Goal: Transaction & Acquisition: Purchase product/service

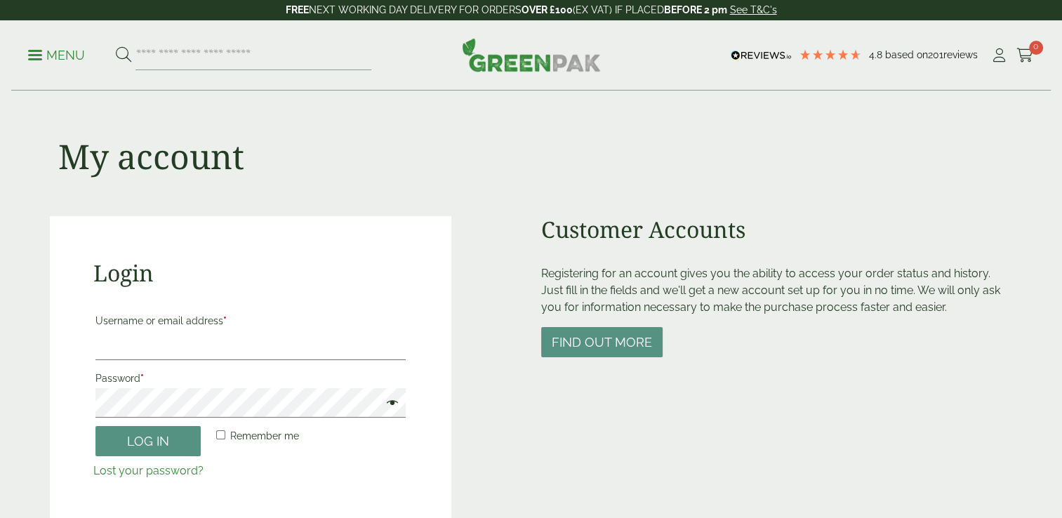
click at [27, 57] on div "Menu 4.8 Based on 201 reviews My Account" at bounding box center [531, 55] width 1040 height 70
click at [28, 58] on link "Menu" at bounding box center [56, 54] width 57 height 14
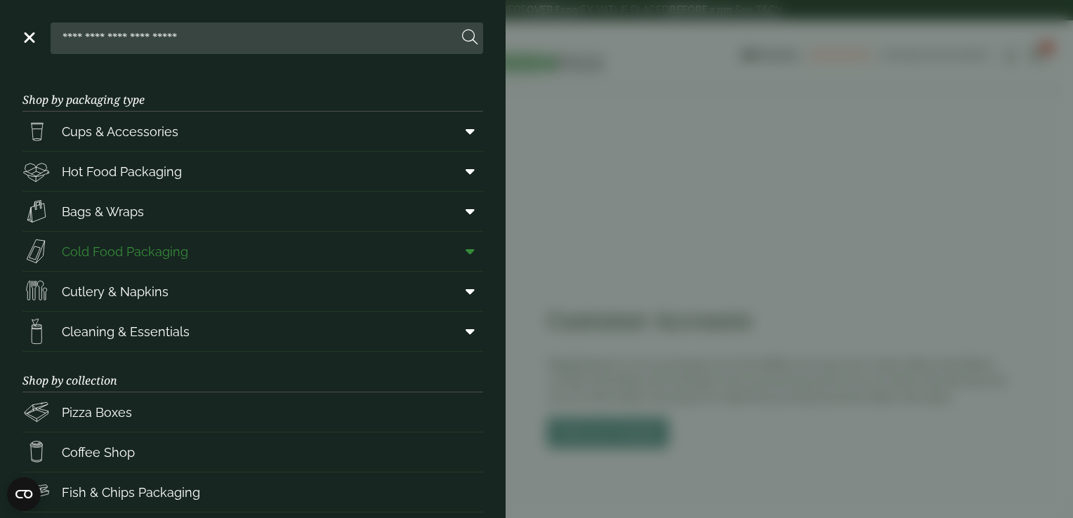
click at [454, 254] on span at bounding box center [467, 251] width 32 height 27
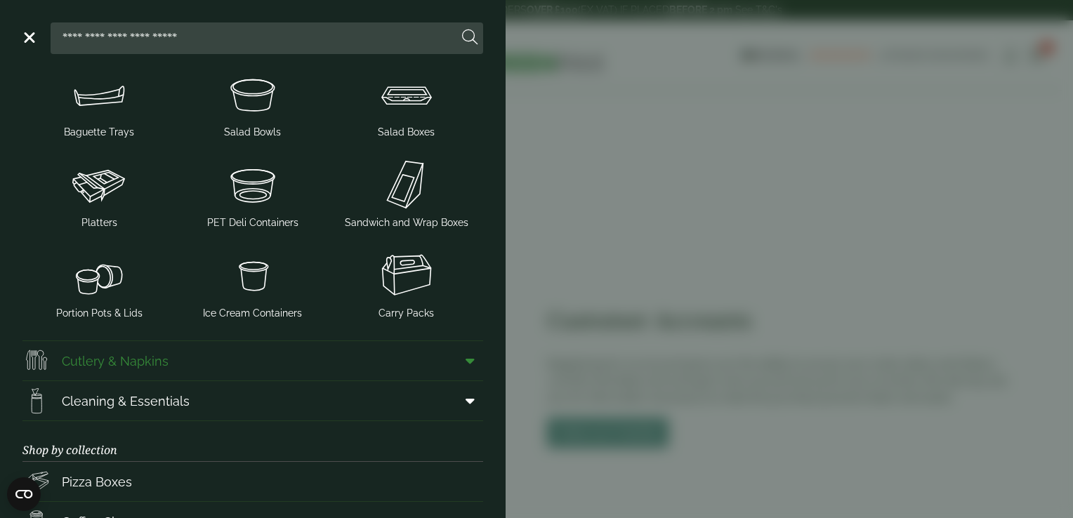
scroll to position [211, 0]
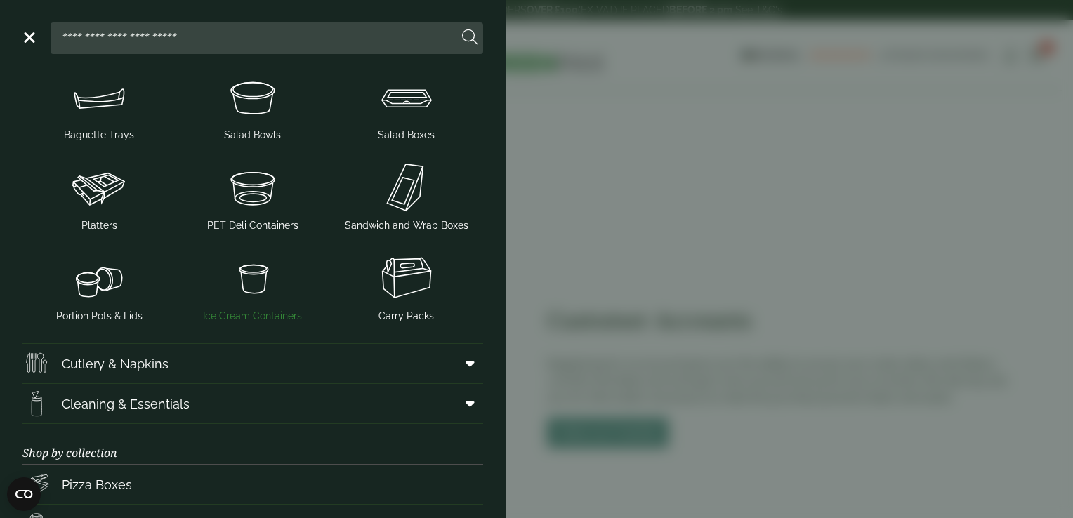
click at [241, 313] on span "Ice Cream Containers" at bounding box center [252, 316] width 99 height 15
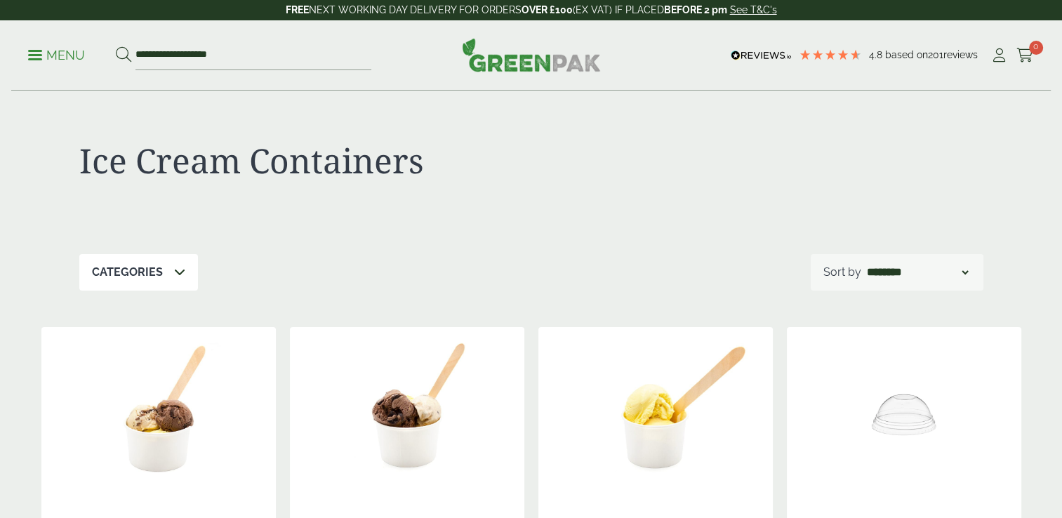
click at [31, 58] on link "Menu" at bounding box center [56, 54] width 57 height 14
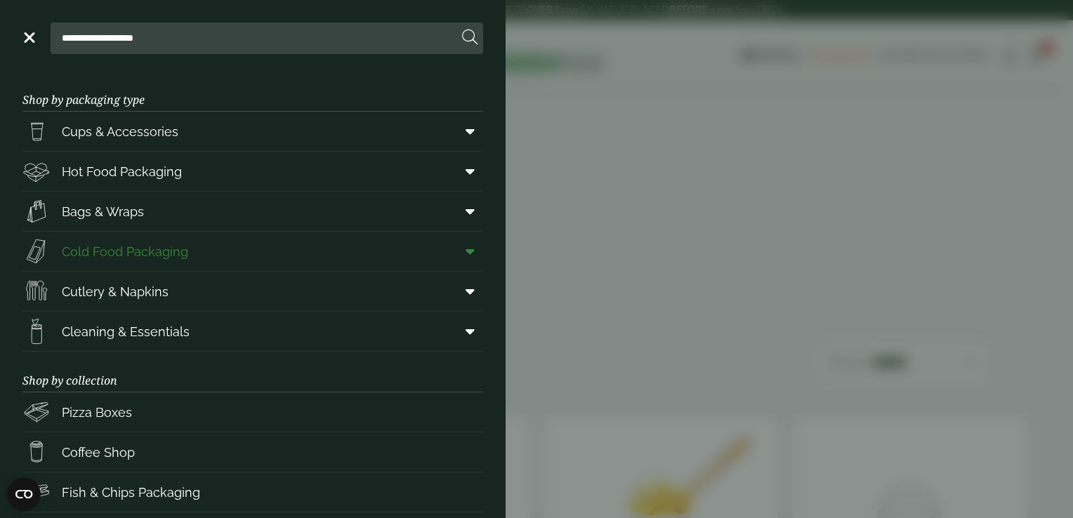
click at [465, 248] on icon at bounding box center [469, 251] width 9 height 14
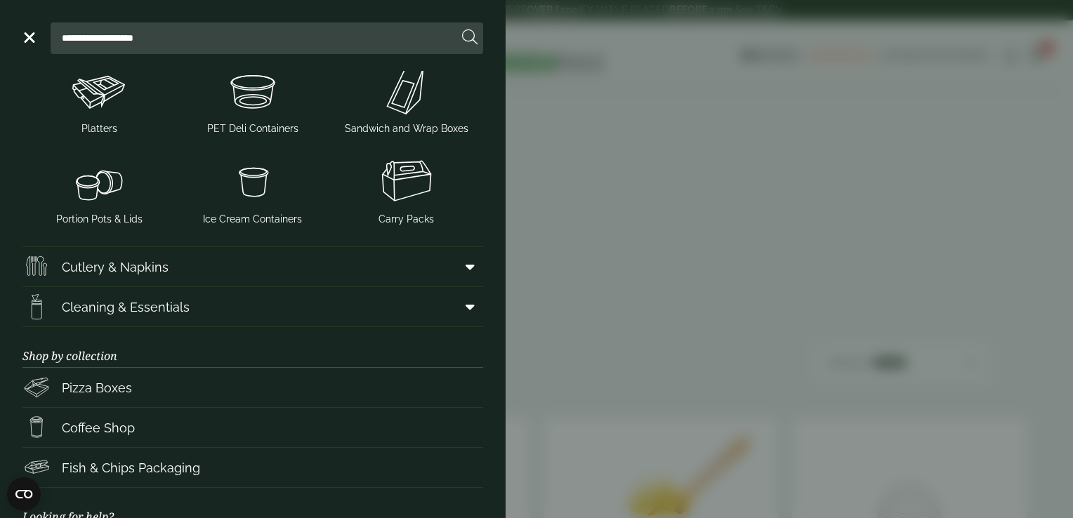
scroll to position [308, 0]
click at [102, 196] on img at bounding box center [99, 180] width 142 height 56
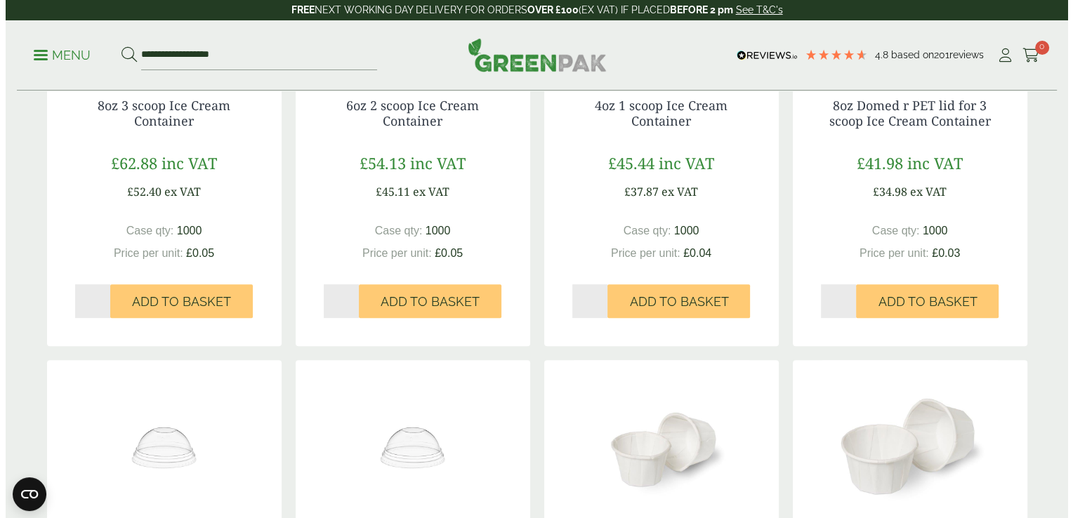
scroll to position [399, 0]
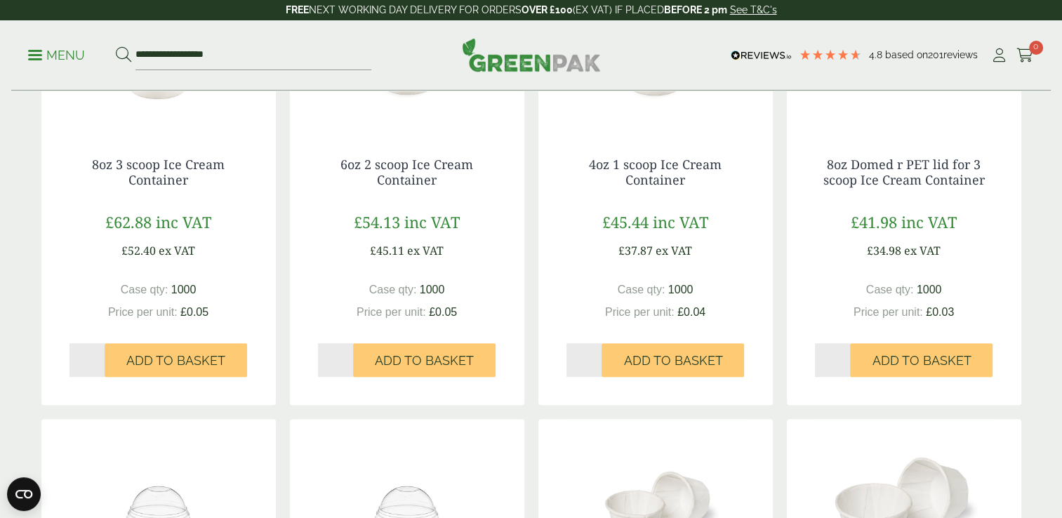
click at [29, 58] on link "Menu" at bounding box center [56, 54] width 57 height 14
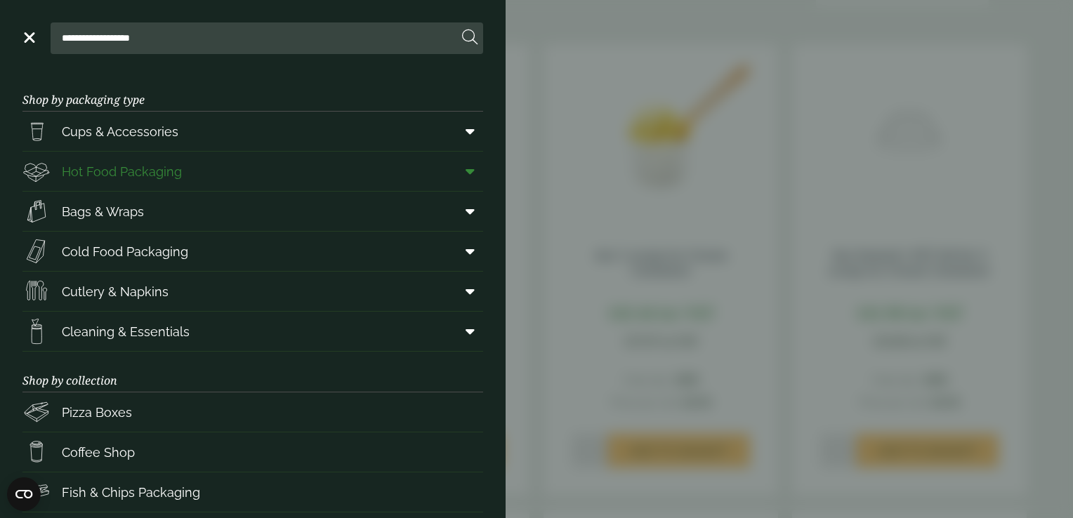
click at [466, 178] on span at bounding box center [467, 171] width 32 height 27
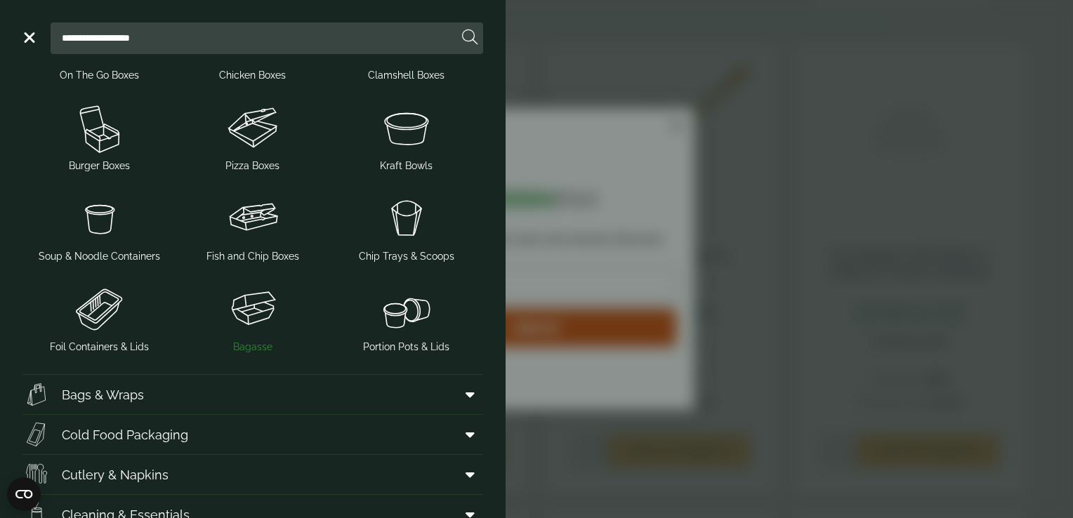
scroll to position [117, 0]
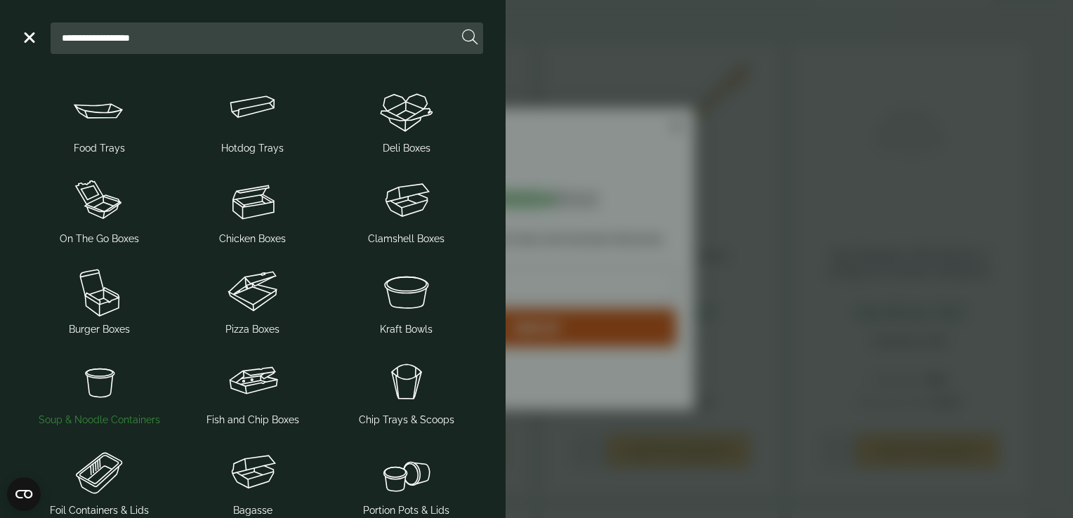
click at [110, 376] on img at bounding box center [99, 382] width 142 height 56
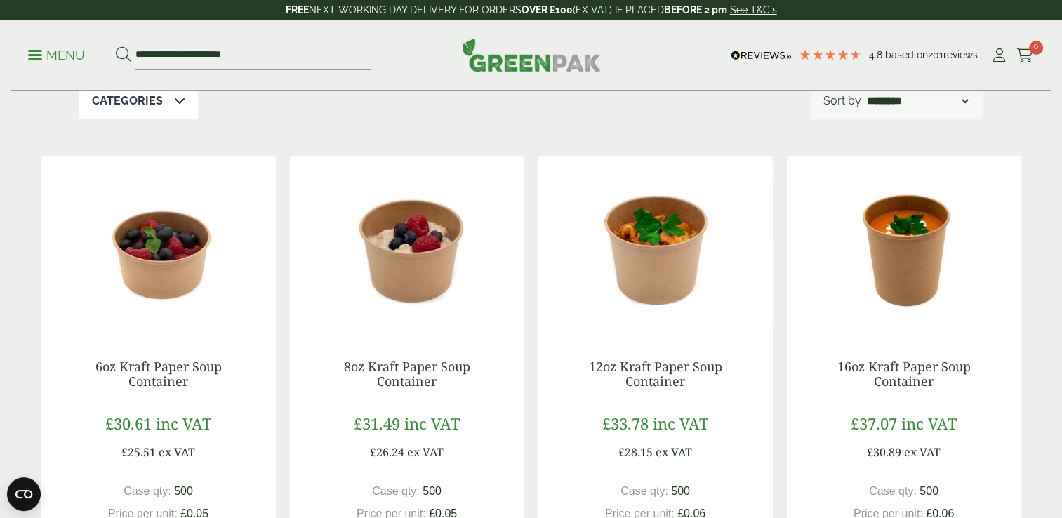
scroll to position [272, 0]
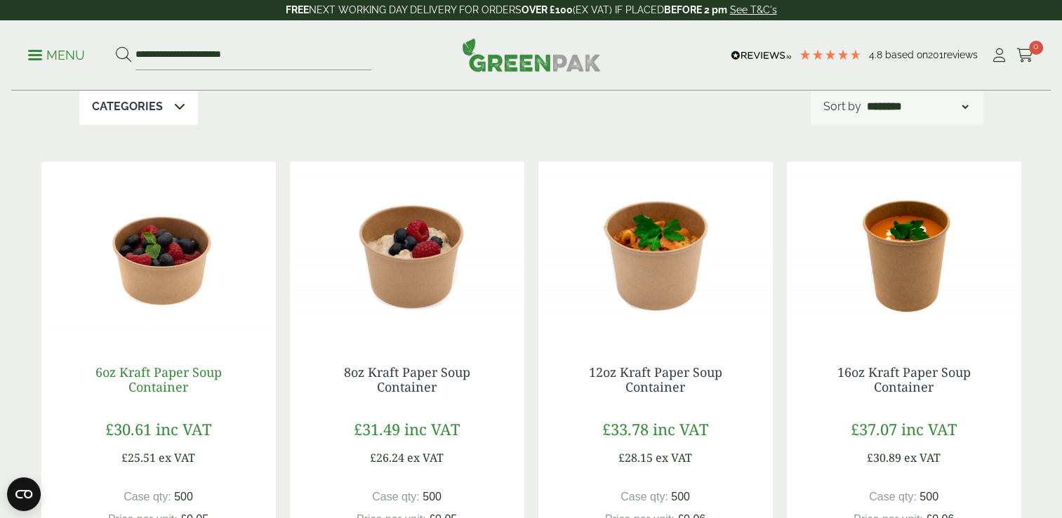
click at [190, 378] on link "6oz Kraft Paper Soup Container" at bounding box center [158, 380] width 126 height 32
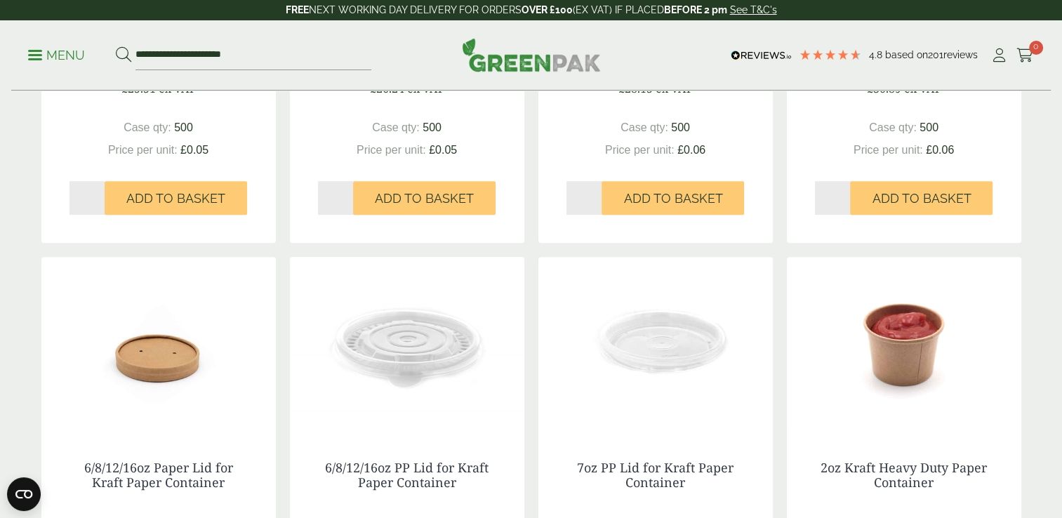
scroll to position [824, 0]
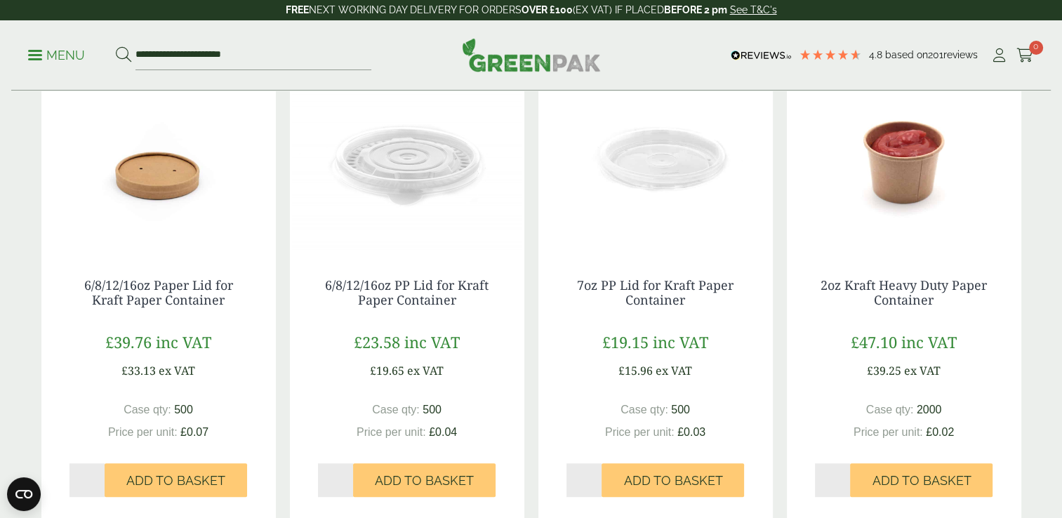
click at [127, 194] on img at bounding box center [158, 161] width 234 height 175
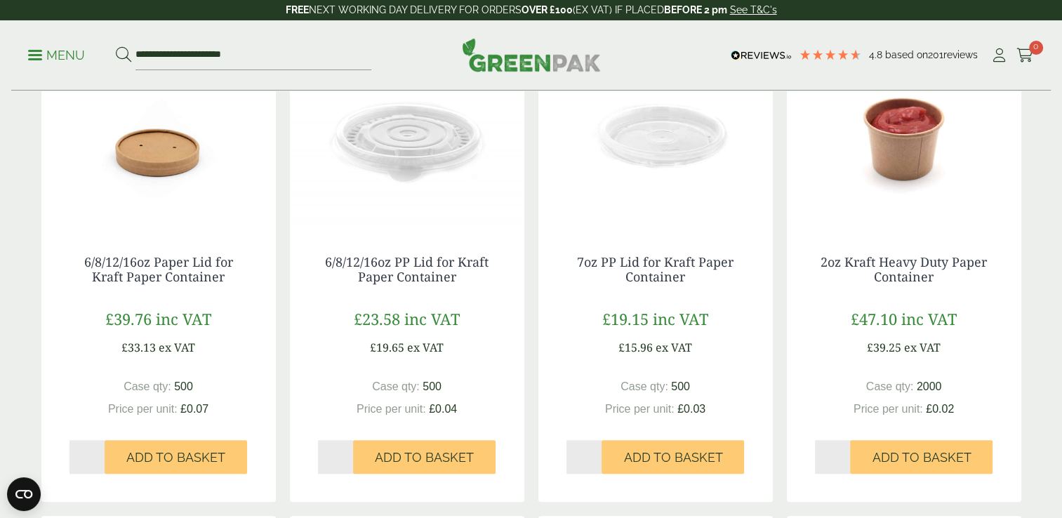
scroll to position [849, 0]
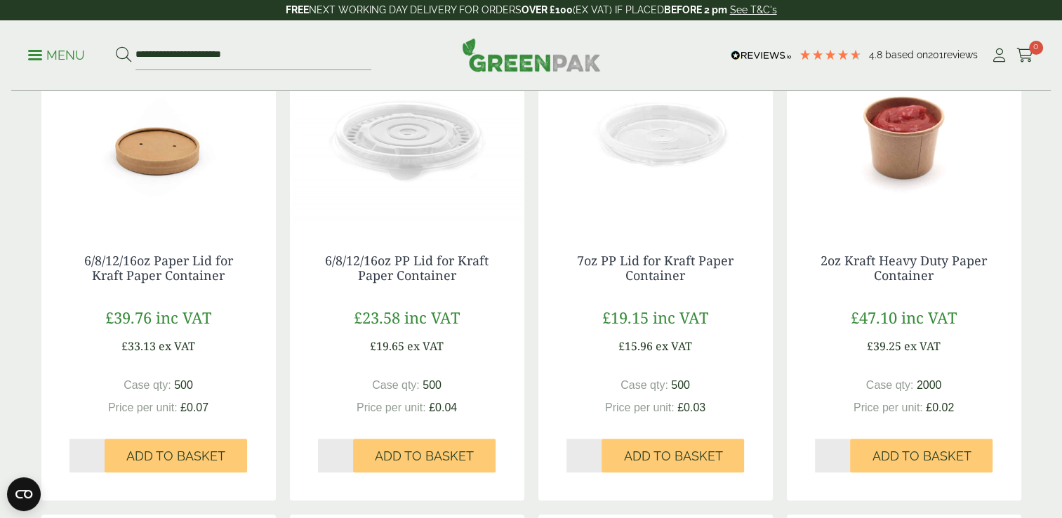
click at [427, 214] on img at bounding box center [407, 137] width 234 height 175
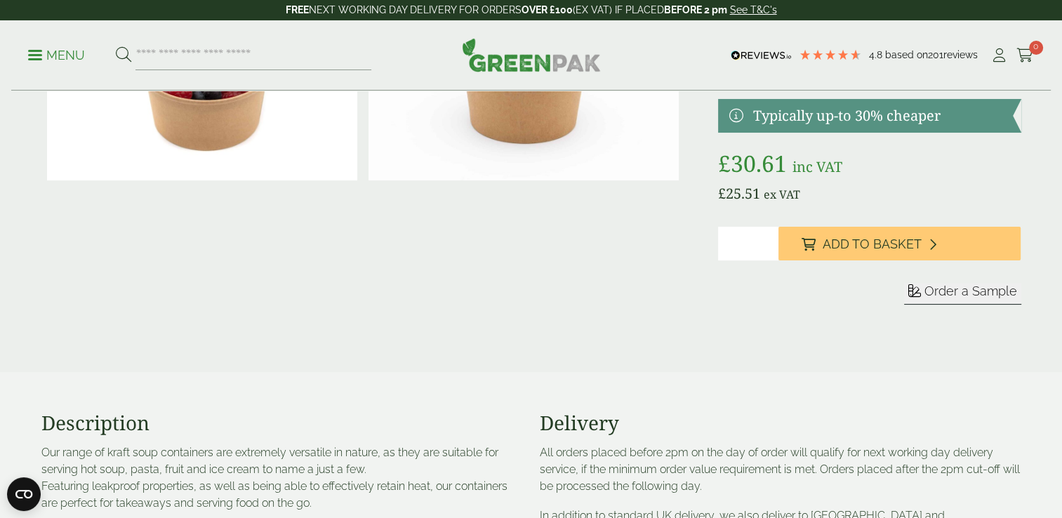
scroll to position [168, 0]
click at [941, 302] on button "Order a Sample" at bounding box center [962, 294] width 117 height 22
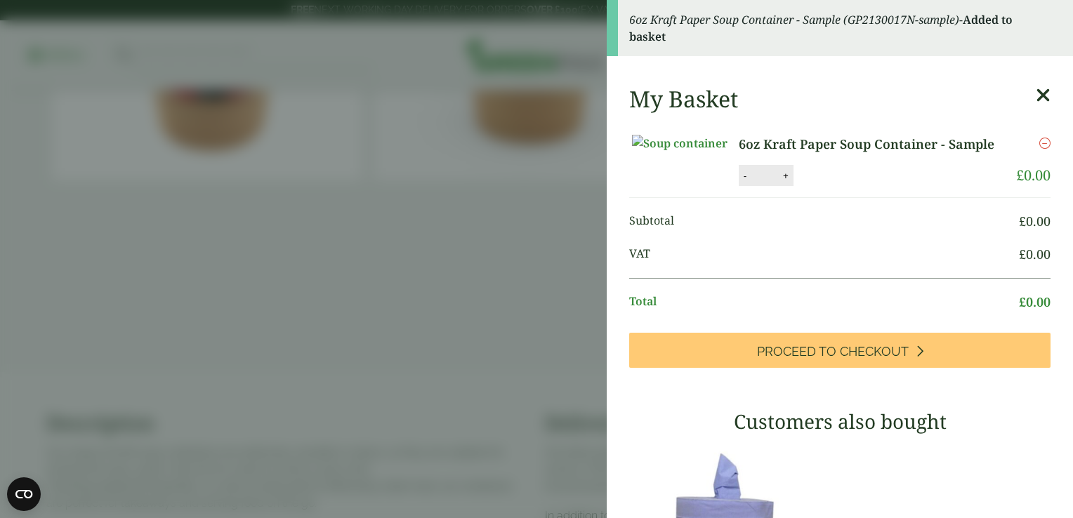
click at [1035, 94] on icon at bounding box center [1042, 96] width 15 height 20
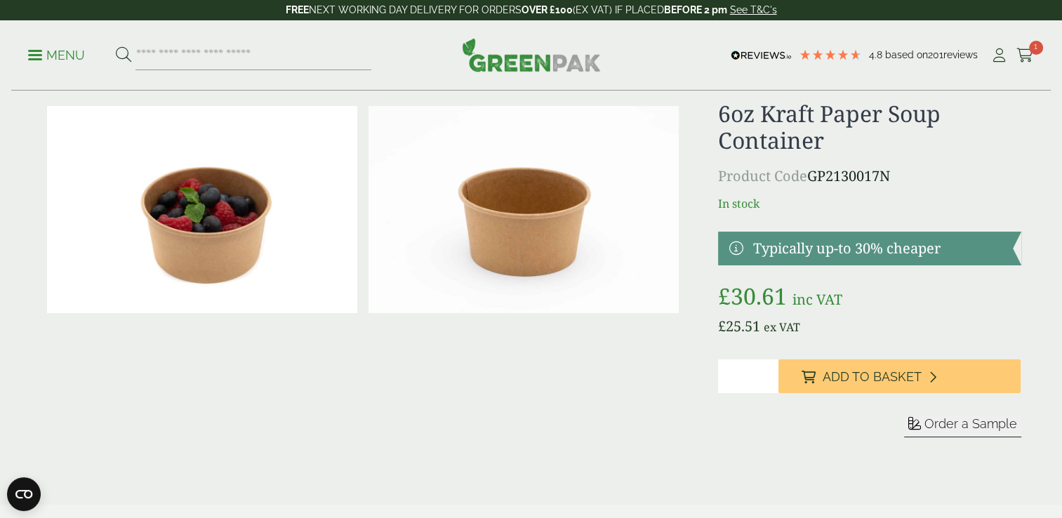
scroll to position [37, 0]
click at [937, 420] on span "Order a Sample" at bounding box center [970, 423] width 93 height 15
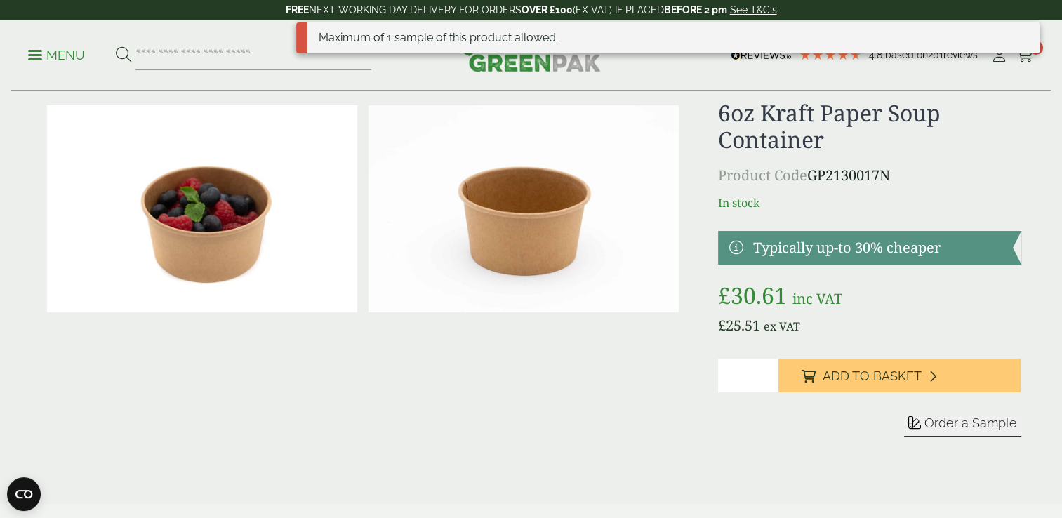
scroll to position [0, 0]
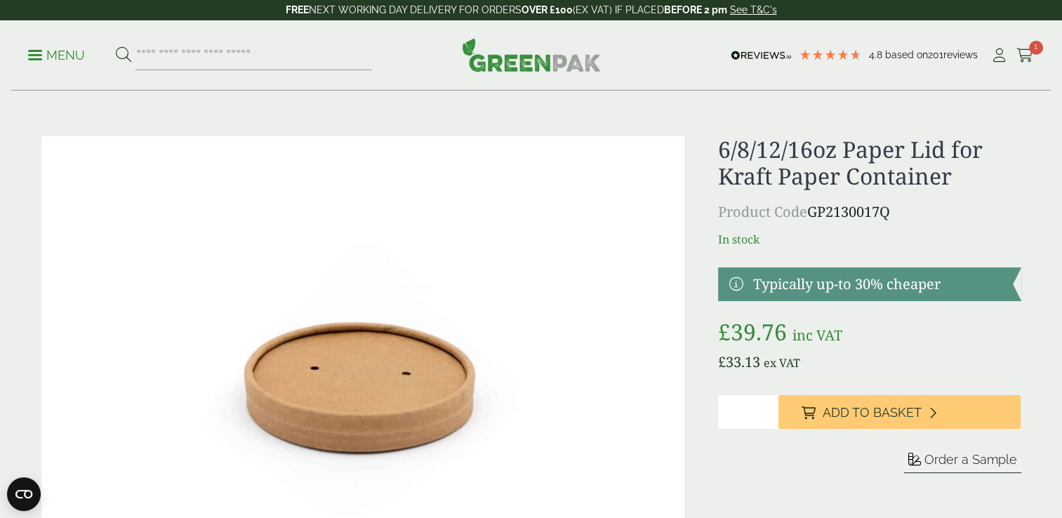
click at [962, 449] on div "Sleeve for" at bounding box center [869, 451] width 303 height 112
click at [961, 454] on span "Order a Sample" at bounding box center [970, 459] width 93 height 15
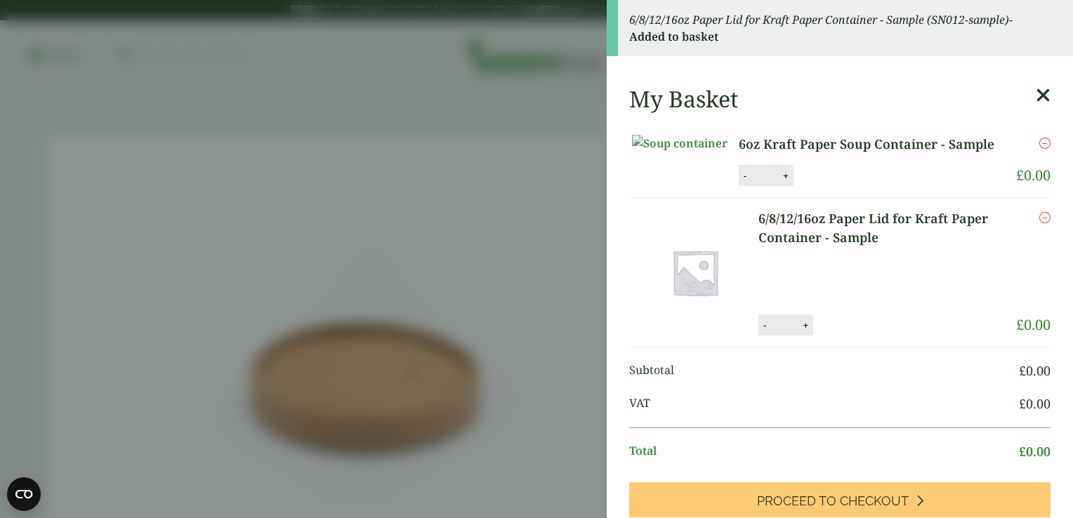
click at [498, 93] on aside "6/8/12/16oz Paper Lid for Kraft Paper Container - Sample (SN012-sample) - Added…" at bounding box center [536, 259] width 1073 height 518
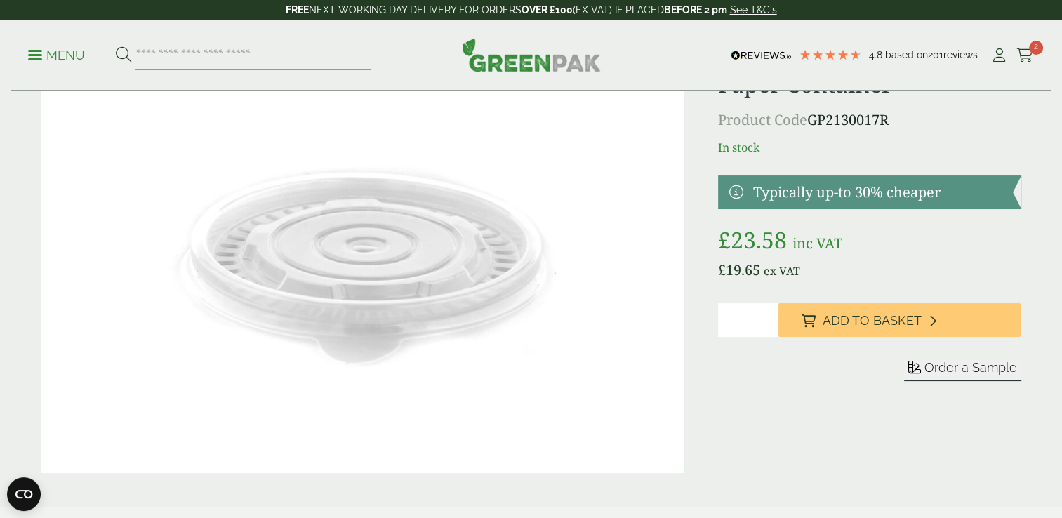
scroll to position [91, 0]
click at [946, 375] on button "Order a Sample" at bounding box center [962, 371] width 117 height 22
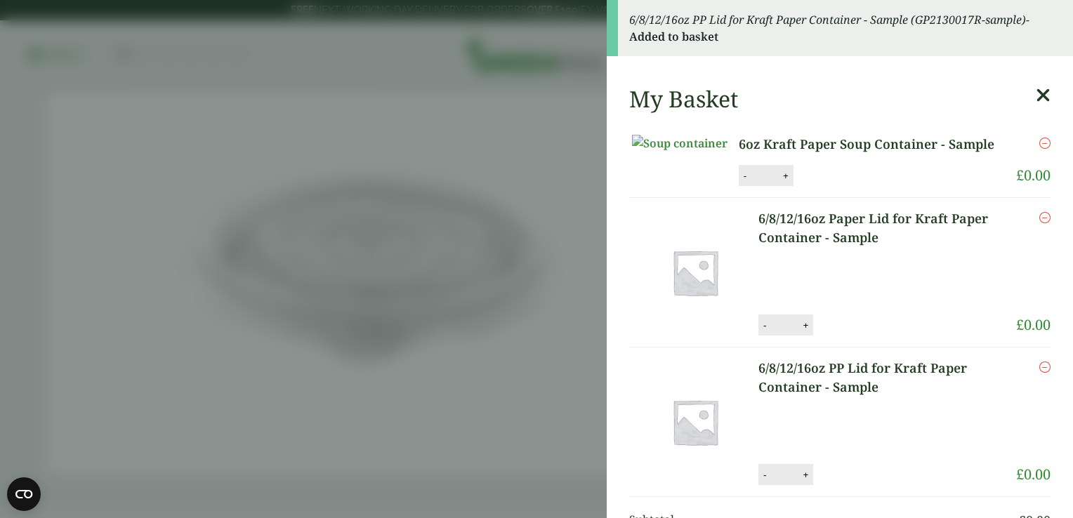
click at [1035, 90] on icon at bounding box center [1042, 96] width 15 height 20
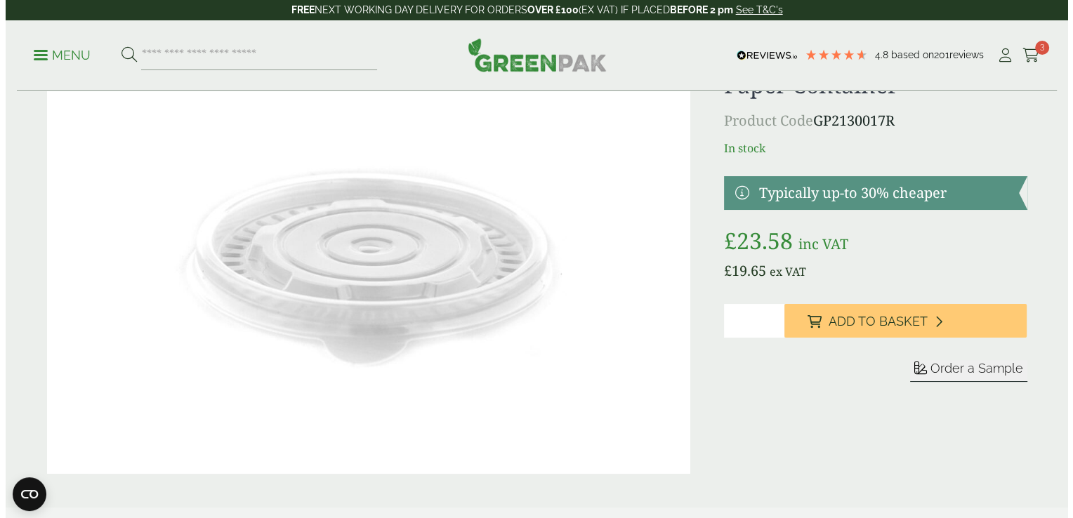
scroll to position [0, 0]
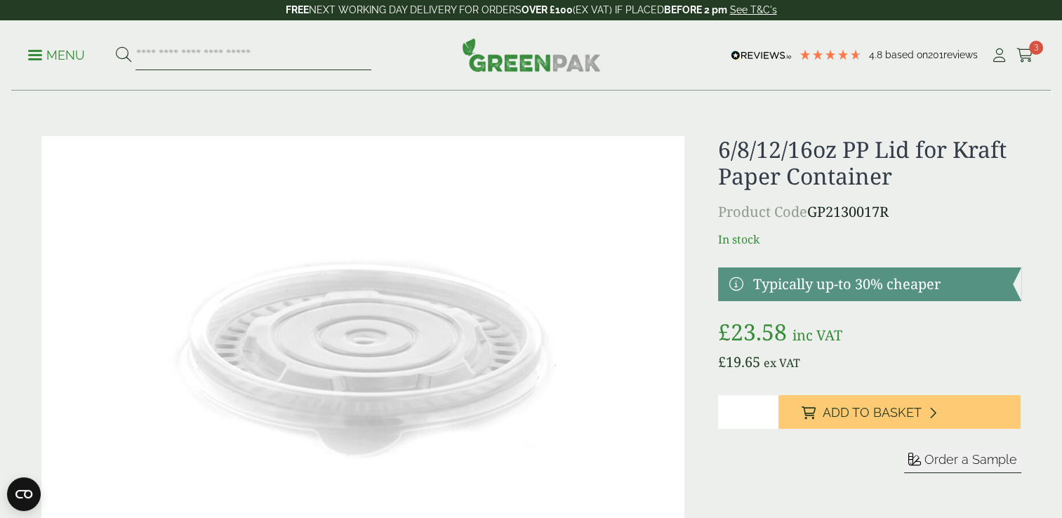
click at [215, 55] on input "search" at bounding box center [253, 55] width 236 height 29
click at [36, 58] on link "Menu" at bounding box center [56, 54] width 57 height 14
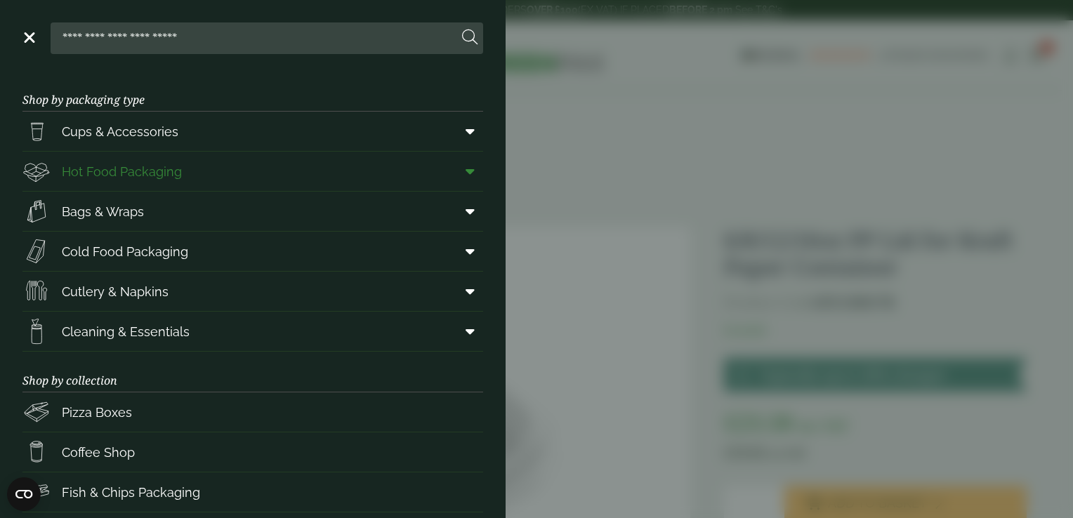
click at [465, 173] on icon at bounding box center [469, 171] width 9 height 14
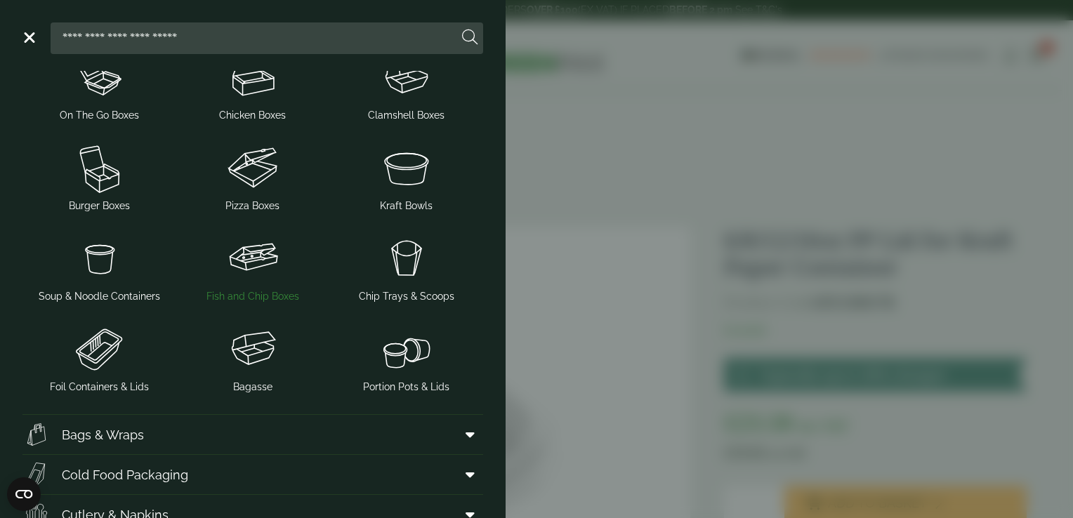
scroll to position [251, 0]
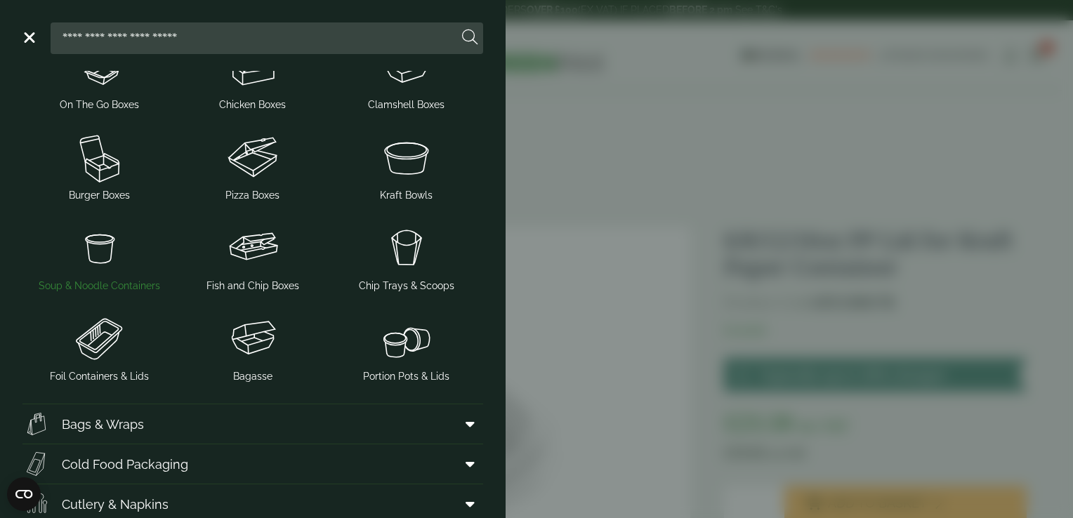
click at [107, 261] on img at bounding box center [99, 248] width 142 height 56
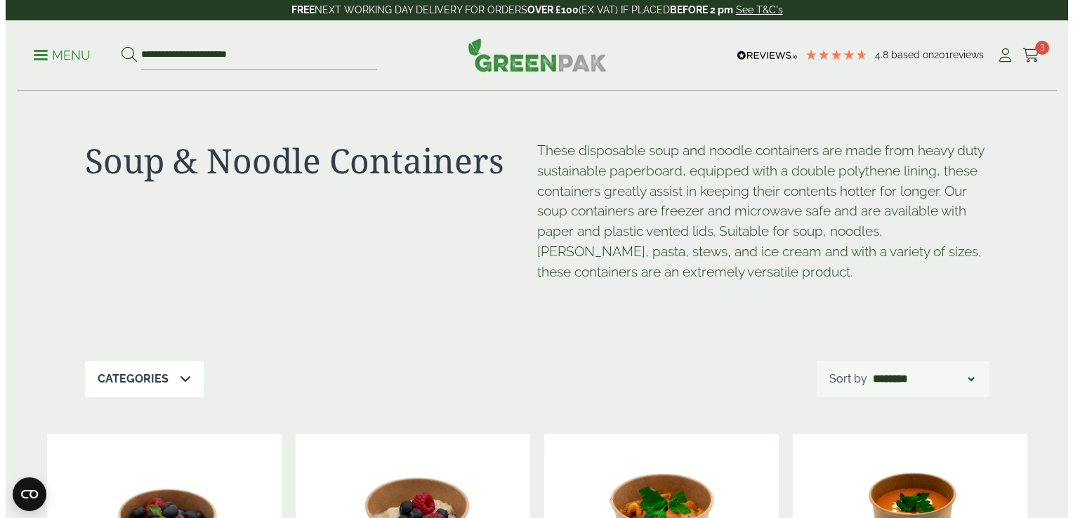
scroll to position [453, 0]
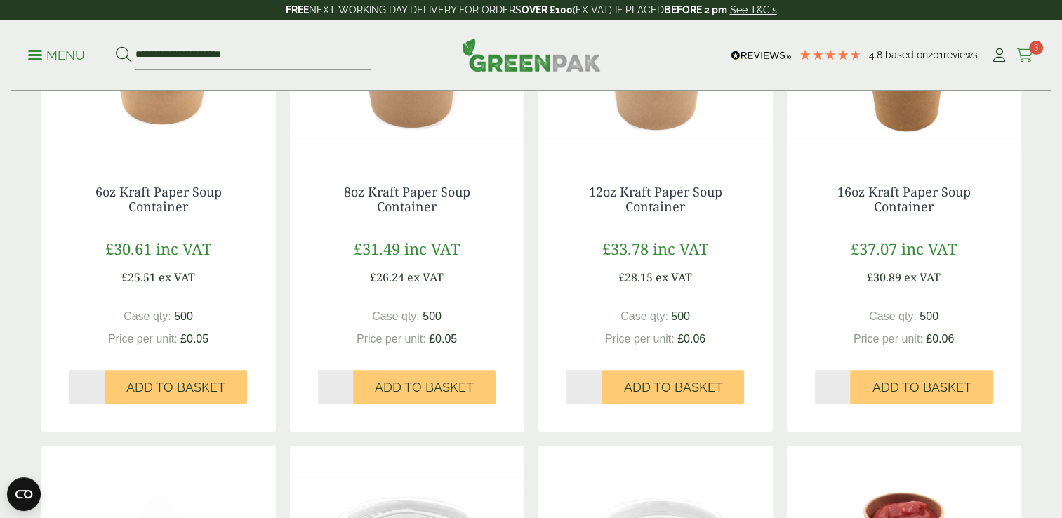
click at [1022, 62] on link "Cart 3" at bounding box center [1025, 55] width 18 height 21
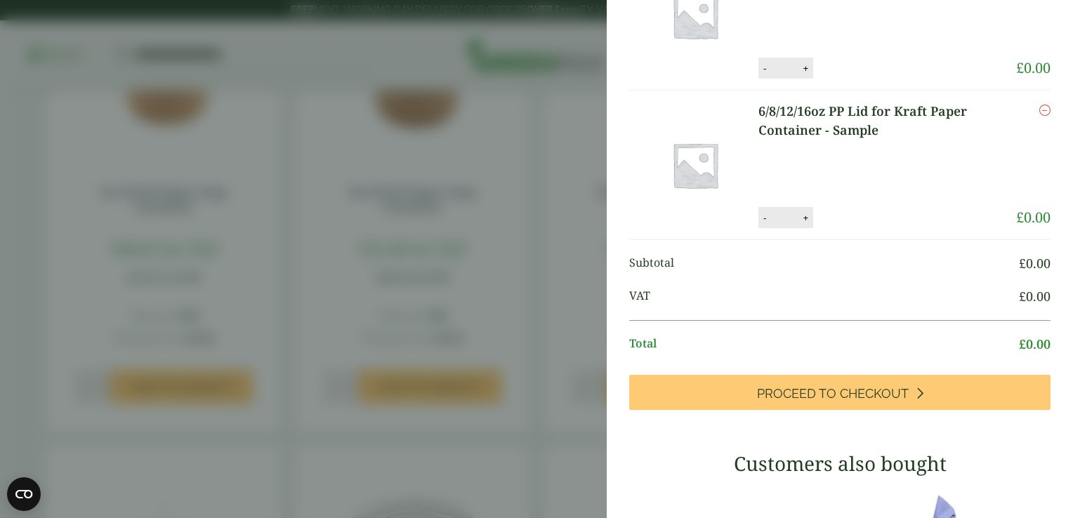
scroll to position [206, 0]
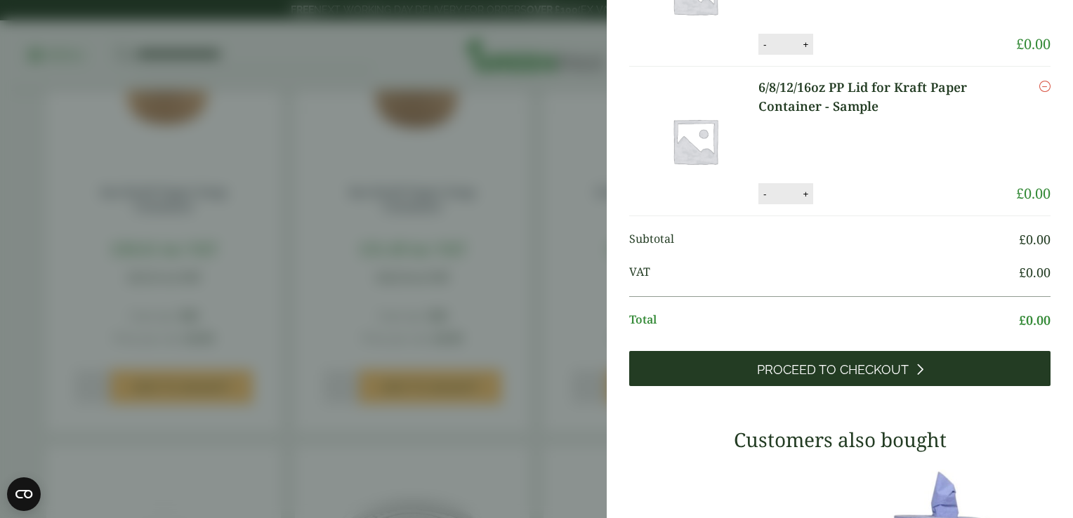
click at [821, 378] on span "Proceed to Checkout" at bounding box center [833, 369] width 152 height 15
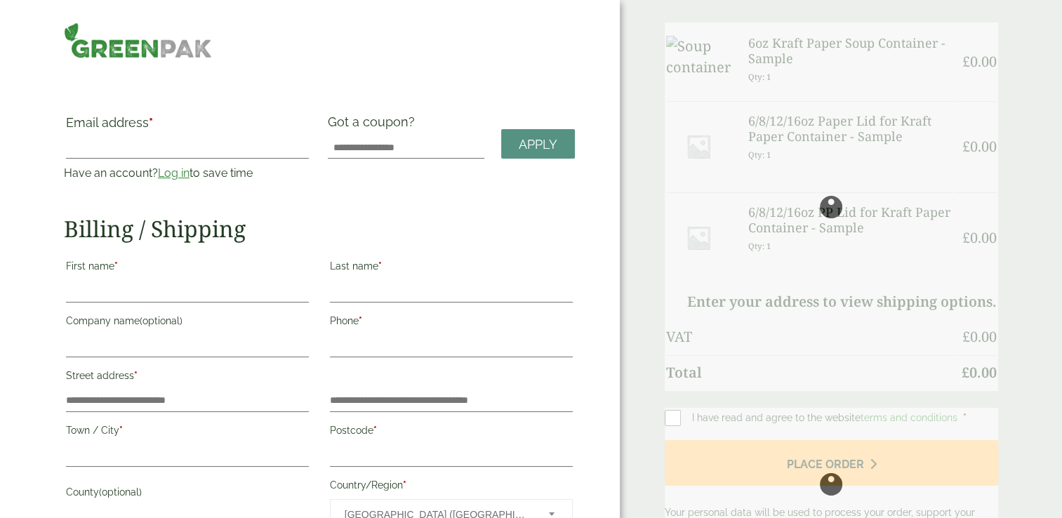
click at [183, 171] on link "Log in" at bounding box center [174, 172] width 32 height 13
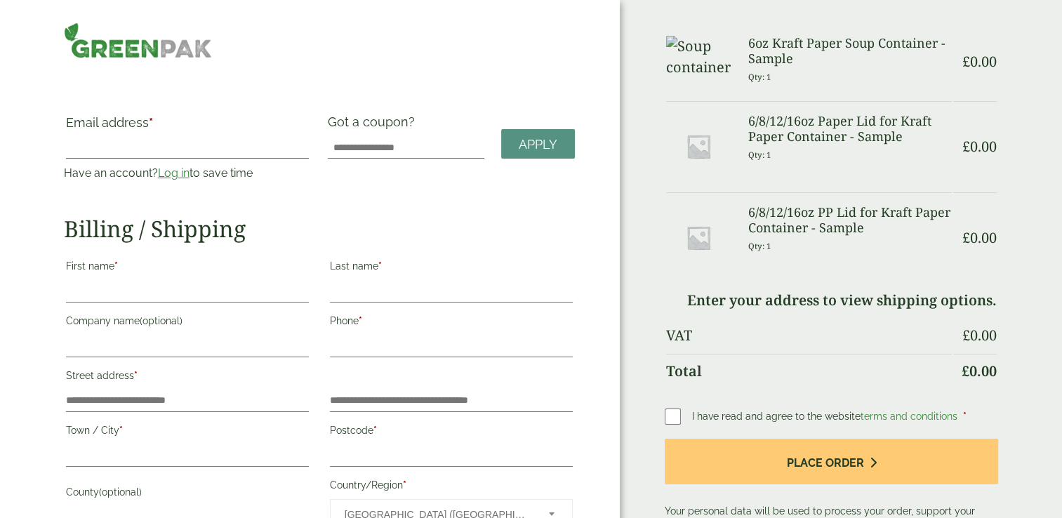
click at [180, 153] on input "Email address *" at bounding box center [187, 147] width 243 height 22
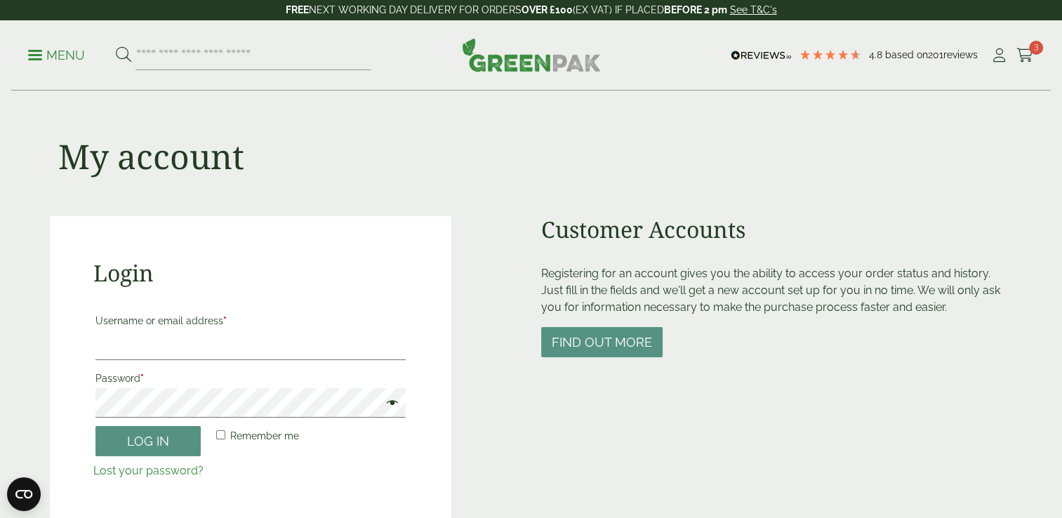
type input "**********"
click at [273, 349] on input "**********" at bounding box center [250, 345] width 311 height 29
click at [97, 459] on form "**********" at bounding box center [250, 394] width 315 height 171
click at [122, 448] on button "Log in" at bounding box center [147, 441] width 105 height 30
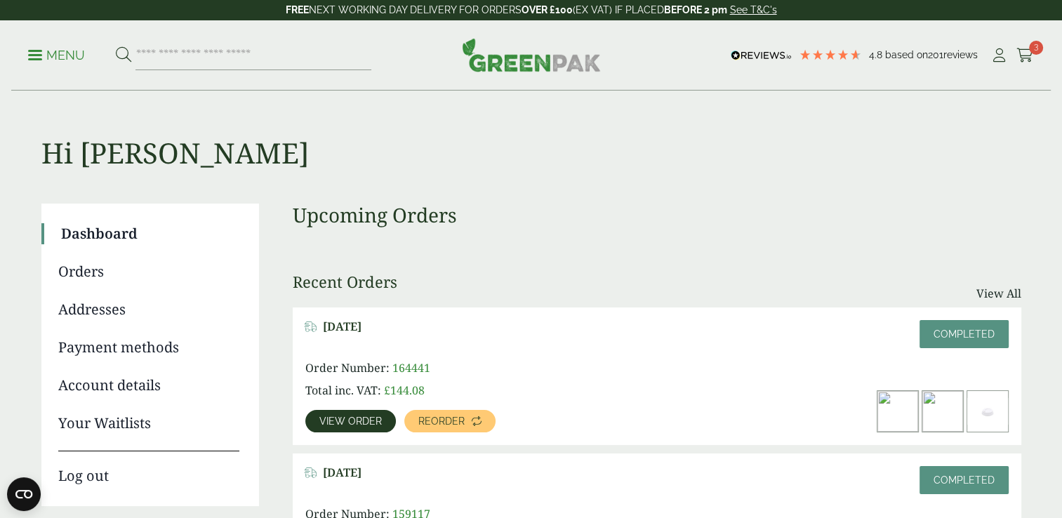
click at [1033, 61] on div "Menu 4.8 Based on 201 reviews My Account" at bounding box center [531, 55] width 1040 height 70
click at [1031, 55] on icon at bounding box center [1025, 55] width 18 height 14
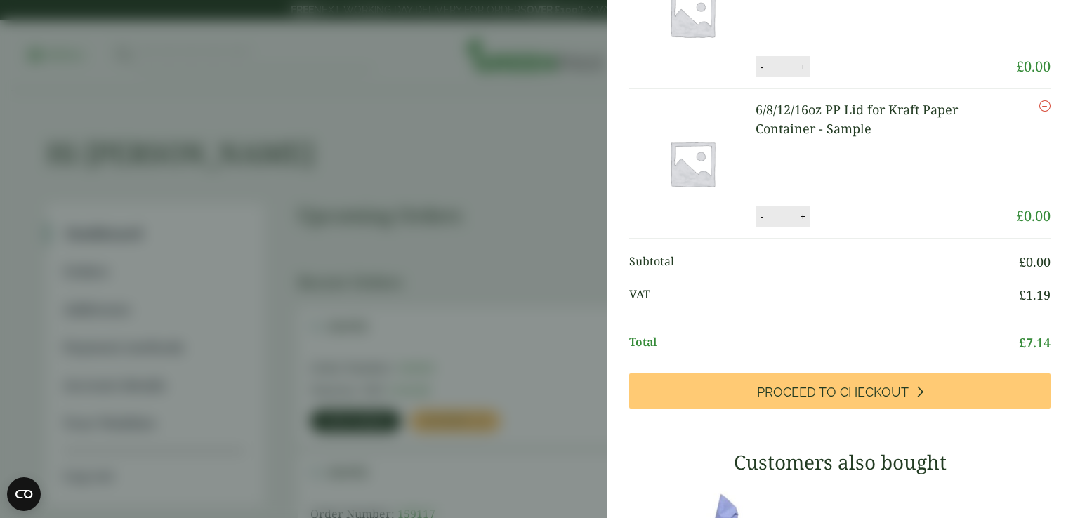
scroll to position [185, 0]
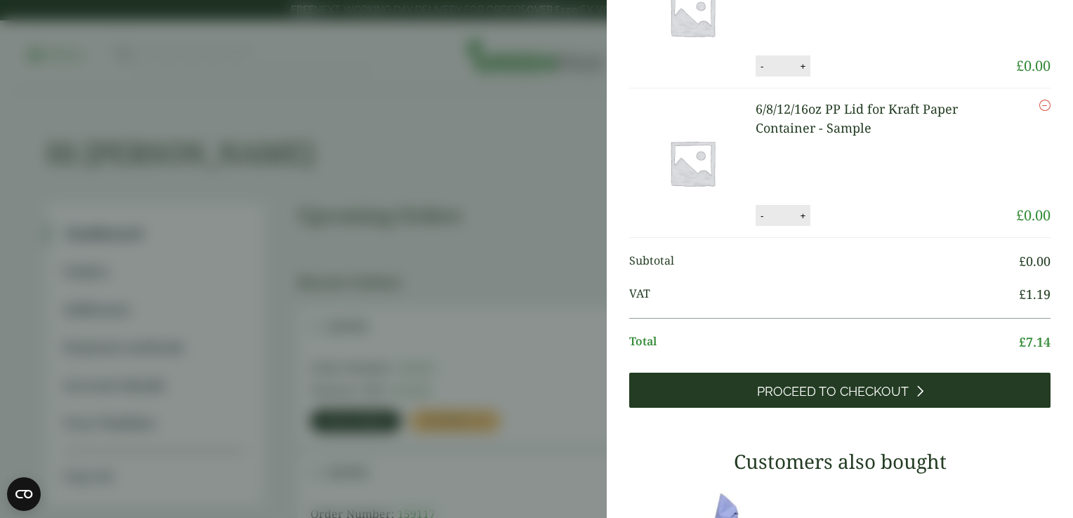
click at [830, 399] on span "Proceed to Checkout" at bounding box center [833, 391] width 152 height 15
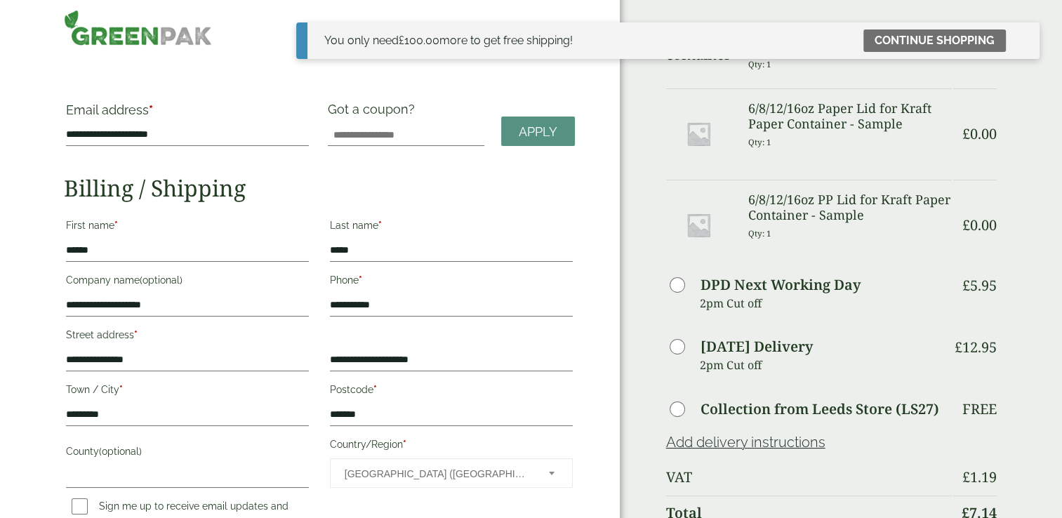
scroll to position [11, 0]
